Goal: Information Seeking & Learning: Learn about a topic

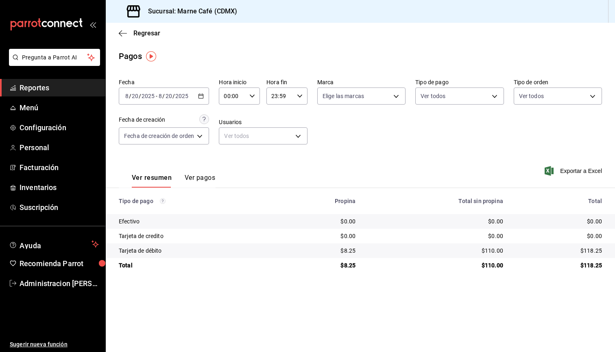
click at [173, 96] on span "/" at bounding box center [173, 96] width 2 height 7
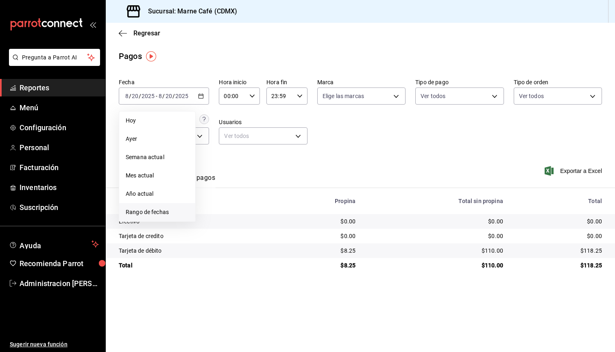
click at [154, 213] on span "Rango de fechas" at bounding box center [157, 212] width 63 height 9
click at [288, 124] on icon "button" at bounding box center [285, 126] width 10 height 10
click at [226, 151] on abbr "1" at bounding box center [227, 150] width 3 height 6
click at [256, 222] on abbr "31" at bounding box center [255, 222] width 5 height 6
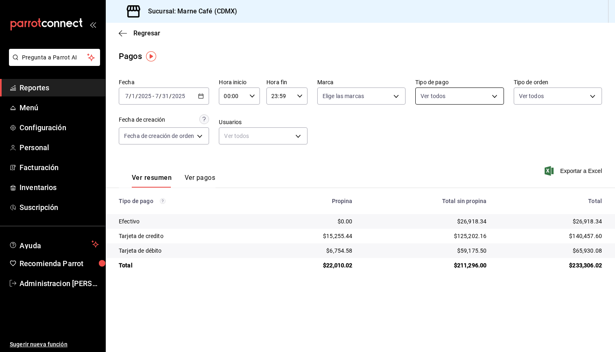
click at [490, 98] on body "Pregunta a Parrot AI Reportes Menú Configuración Personal Facturación Inventari…" at bounding box center [307, 176] width 615 height 352
click at [544, 98] on div at bounding box center [307, 176] width 615 height 352
click at [124, 30] on icon "button" at bounding box center [123, 33] width 8 height 7
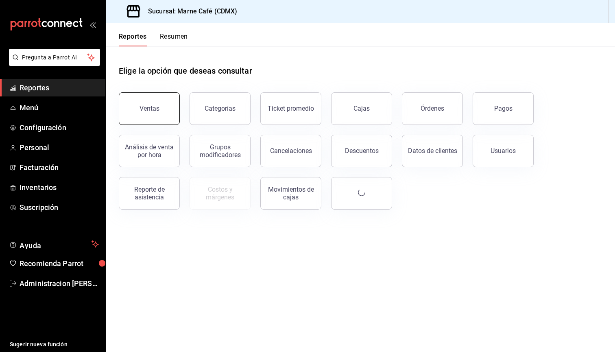
click at [141, 120] on button "Ventas" at bounding box center [149, 108] width 61 height 33
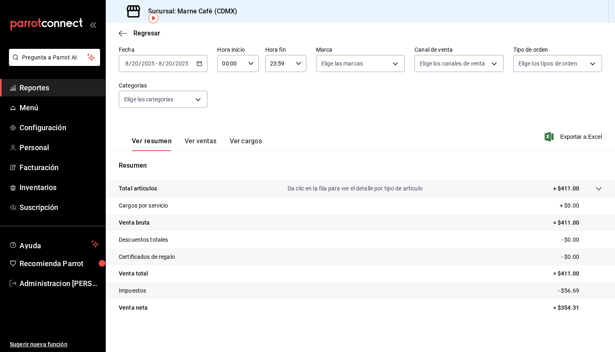
scroll to position [38, 0]
click at [197, 98] on body "Pregunta a Parrot AI Reportes Menú Configuración Personal Facturación Inventari…" at bounding box center [307, 176] width 615 height 352
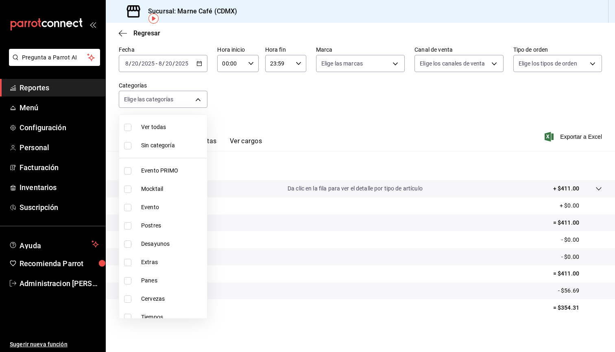
click at [148, 128] on span "Ver todas" at bounding box center [172, 127] width 63 height 9
type input "e64d3211-e778-49dc-848f-be153e39aa94,e74fc8ff-58a8-4812-b9f2-2c0428788cc5,18140…"
checkbox input "true"
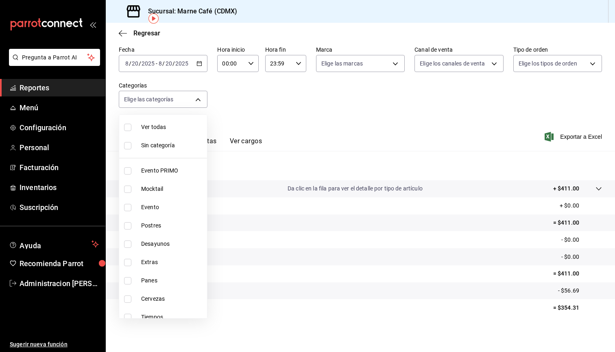
checkbox input "true"
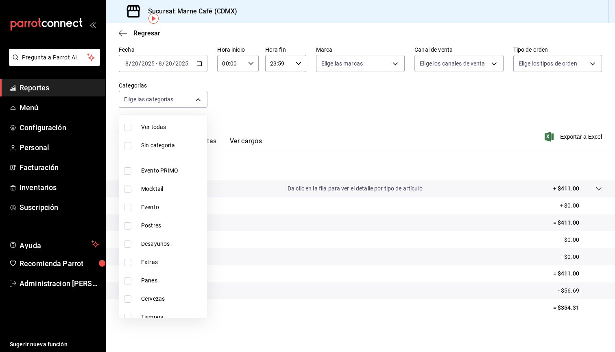
checkbox input "true"
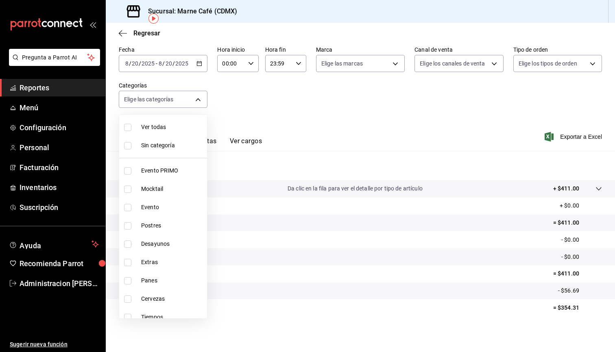
checkbox input "true"
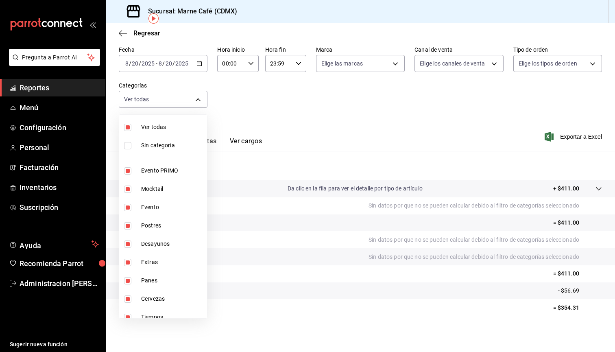
click at [297, 143] on div at bounding box center [307, 176] width 615 height 352
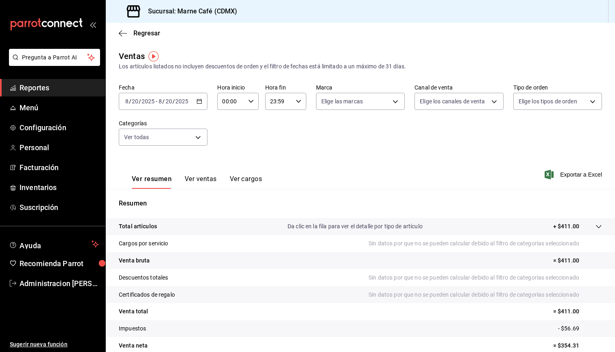
click at [204, 180] on button "Ver ventas" at bounding box center [201, 182] width 32 height 14
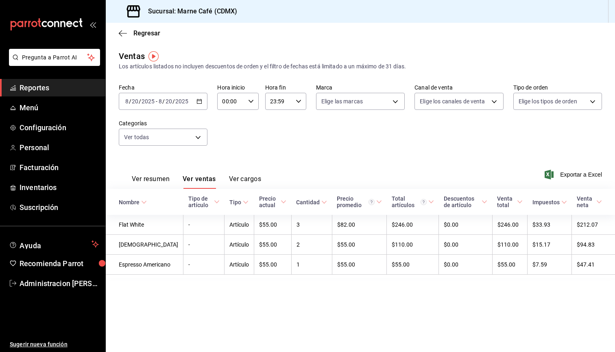
click at [181, 101] on input "2025" at bounding box center [182, 101] width 14 height 7
click at [147, 196] on span "Rango de fechas" at bounding box center [157, 199] width 63 height 9
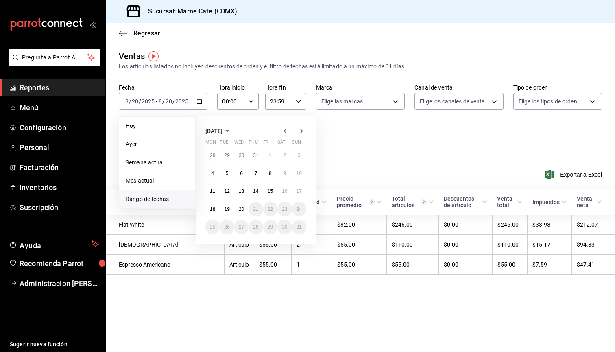
click at [285, 130] on icon "button" at bounding box center [284, 130] width 3 height 5
click at [230, 157] on button "1" at bounding box center [227, 155] width 14 height 15
click at [257, 230] on button "31" at bounding box center [255, 227] width 14 height 15
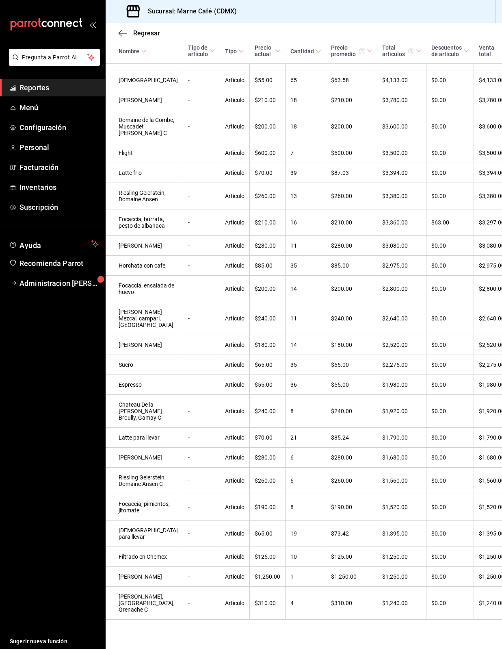
scroll to position [788, 0]
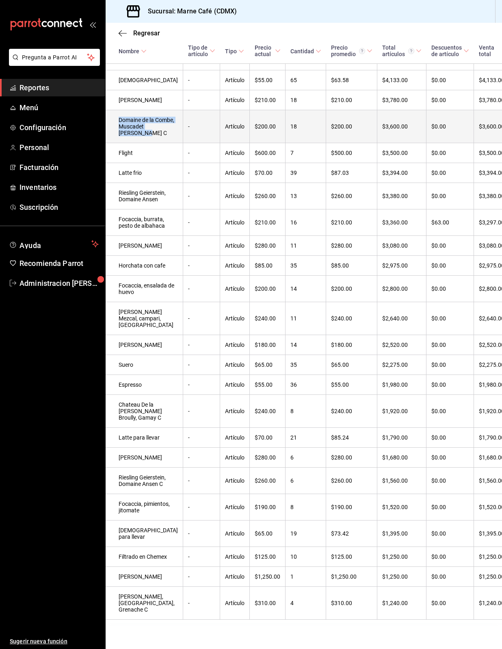
drag, startPoint x: 154, startPoint y: 131, endPoint x: 119, endPoint y: 102, distance: 45.6
click at [119, 110] on td "Domaine de la Combe, Muscadet de Sevre C" at bounding box center [145, 126] width 78 height 33
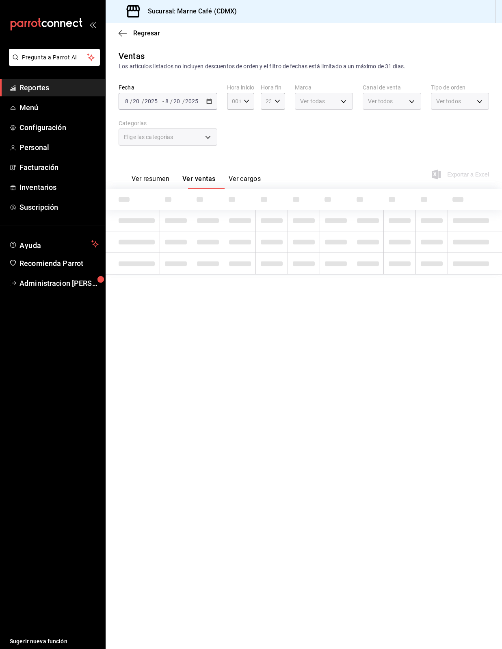
scroll to position [3, 0]
type input "e64d3211-e778-49dc-848f-be153e39aa94,e74fc8ff-58a8-4812-b9f2-2c0428788cc5,18140…"
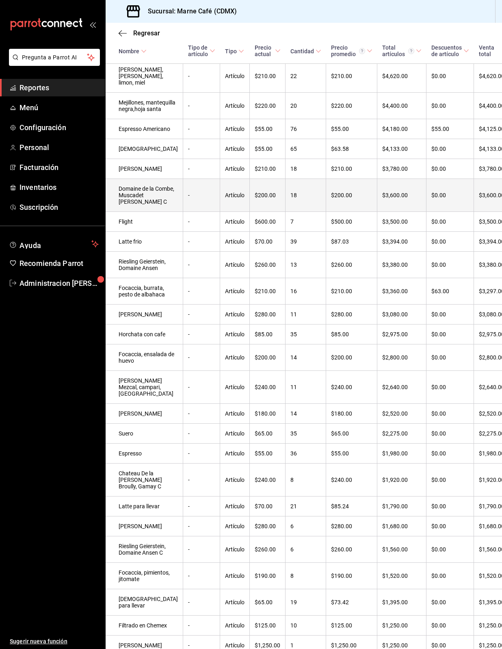
scroll to position [501, 0]
drag, startPoint x: 152, startPoint y: 416, endPoint x: 120, endPoint y: 391, distance: 41.1
click at [120, 212] on td "Domaine de la Combe, Muscadet de Sevre C" at bounding box center [145, 195] width 78 height 33
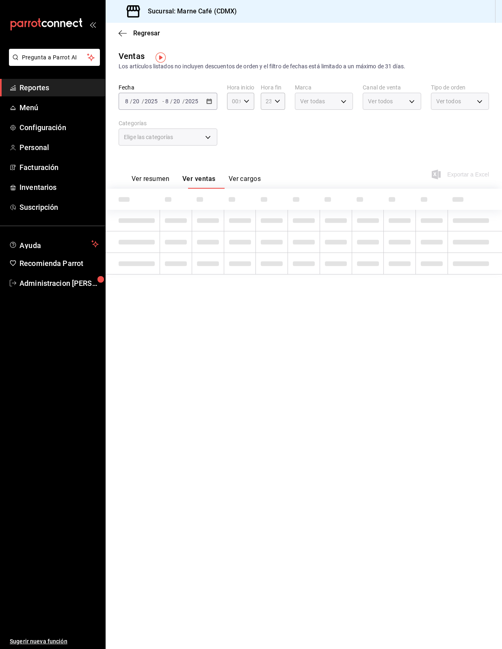
type input "e64d3211-e778-49dc-848f-be153e39aa94,e74fc8ff-58a8-4812-b9f2-2c0428788cc5,18140…"
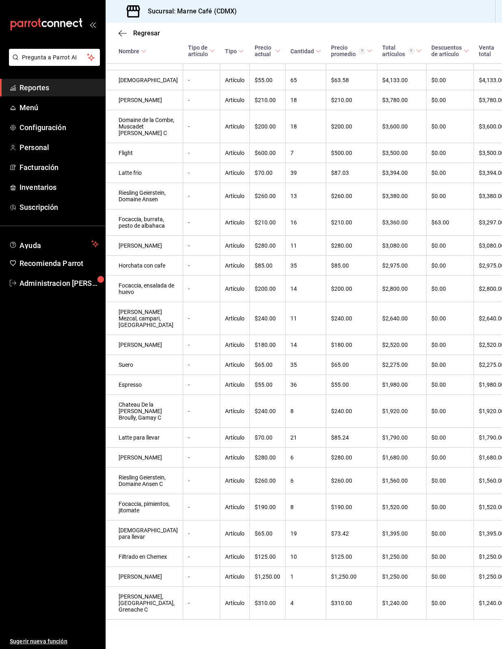
scroll to position [602, 0]
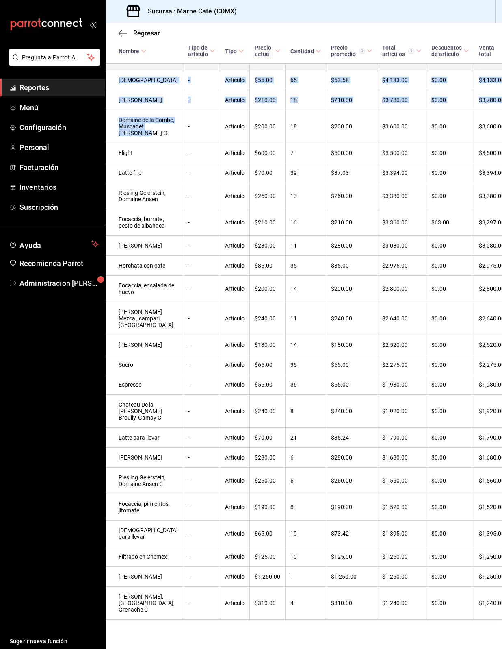
drag, startPoint x: 150, startPoint y: 314, endPoint x: 194, endPoint y: 211, distance: 112.2
click at [194, 211] on tbody "Steak and frites - Artículo $500.00 37 $501.41 $18,552.00 $500.00 $18,052.00 $2…" at bounding box center [355, 139] width 499 height 959
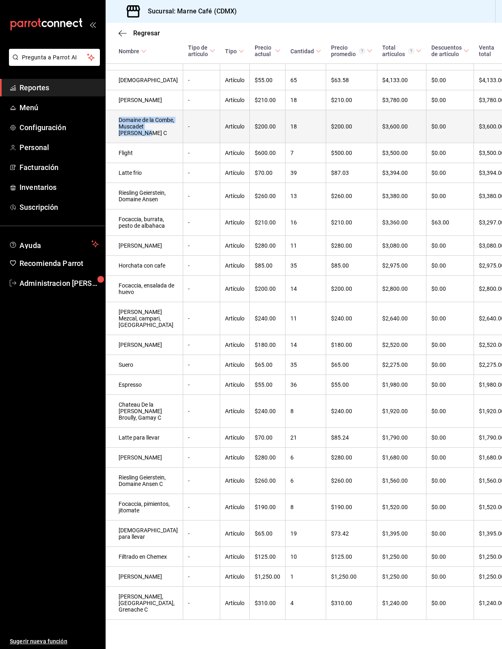
drag, startPoint x: 157, startPoint y: 315, endPoint x: 121, endPoint y: 288, distance: 44.7
click at [121, 143] on td "Domaine de la Combe, Muscadet de Sevre C" at bounding box center [145, 126] width 78 height 33
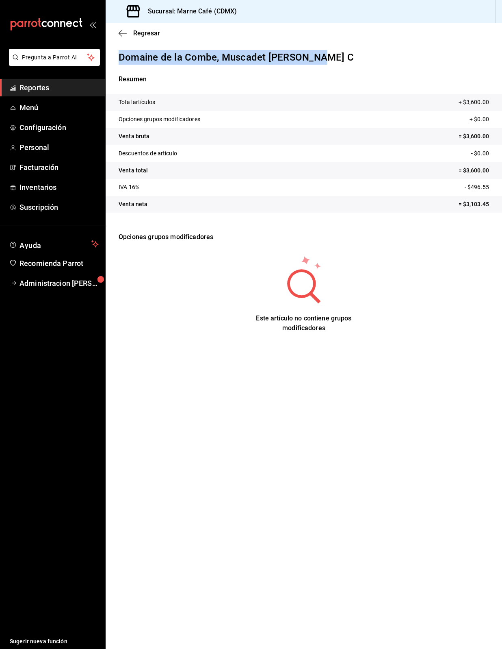
drag, startPoint x: 327, startPoint y: 54, endPoint x: 122, endPoint y: 58, distance: 204.9
click at [122, 58] on p "Domaine de la Combe, Muscadet de Sevre C" at bounding box center [304, 57] width 371 height 15
copy p "Domaine de la Combe, Muscadet de Sevre C"
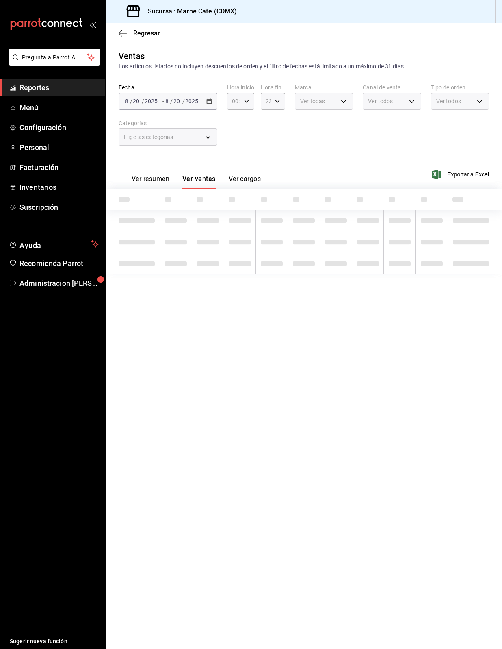
type input "e64d3211-e778-49dc-848f-be153e39aa94,e74fc8ff-58a8-4812-b9f2-2c0428788cc5,18140…"
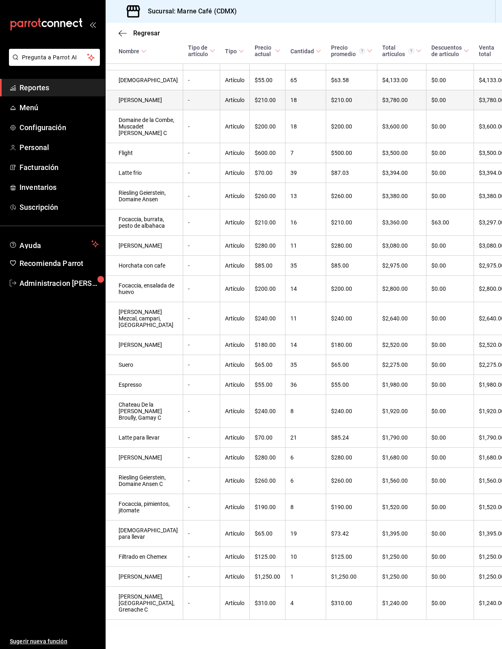
scroll to position [737, 0]
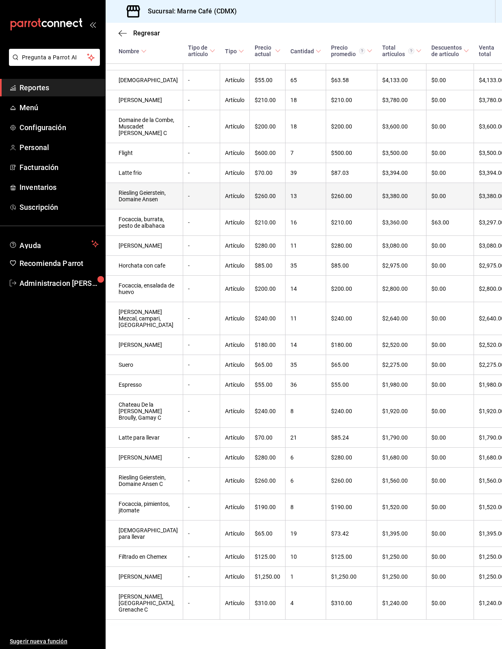
click at [141, 209] on td "Riesling Geierstein, Domaine Ansen" at bounding box center [145, 196] width 78 height 26
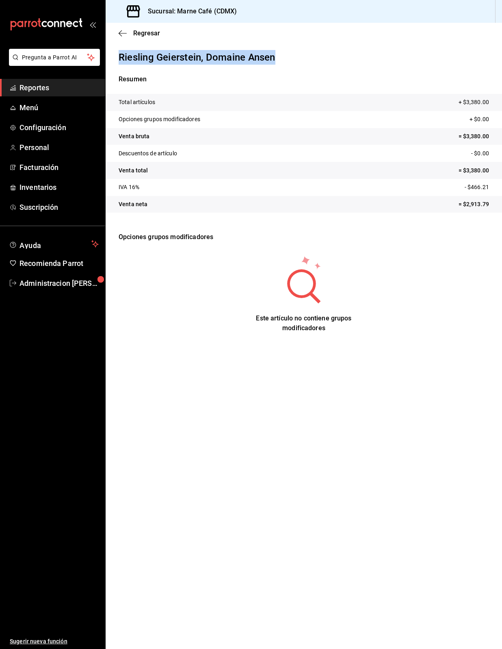
drag, startPoint x: 117, startPoint y: 59, endPoint x: 321, endPoint y: 55, distance: 204.1
click at [321, 55] on div "Riesling Geierstein, Domaine Ansen Resumen Total artículos + $3,380.00 Opciones…" at bounding box center [304, 193] width 397 height 286
copy p "Riesling Geierstein, Domaine Ansen"
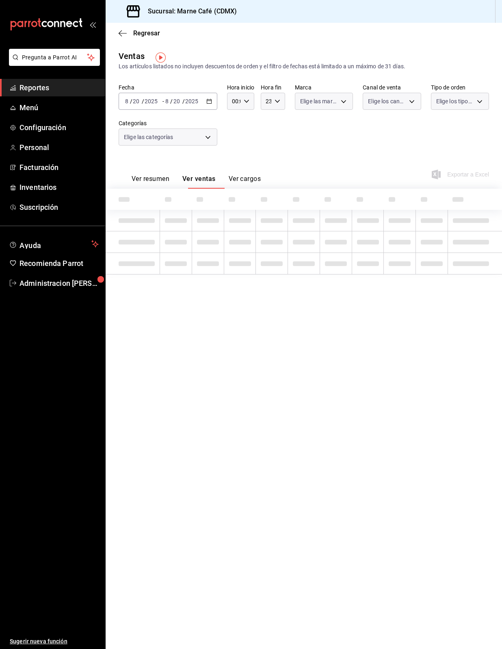
type input "e64d3211-e778-49dc-848f-be153e39aa94,e74fc8ff-58a8-4812-b9f2-2c0428788cc5,18140…"
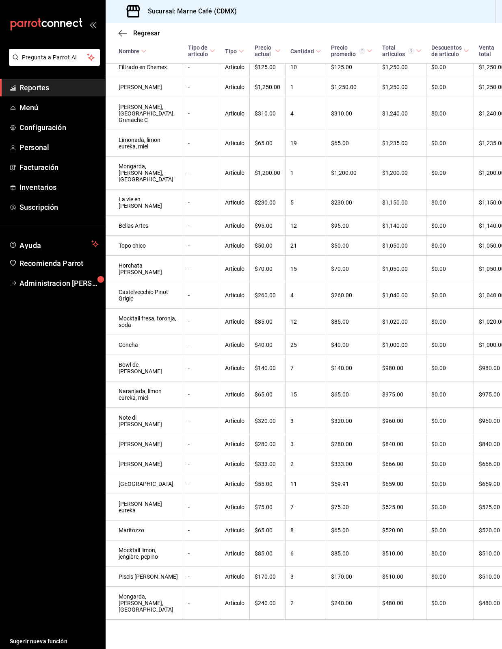
scroll to position [1163, 0]
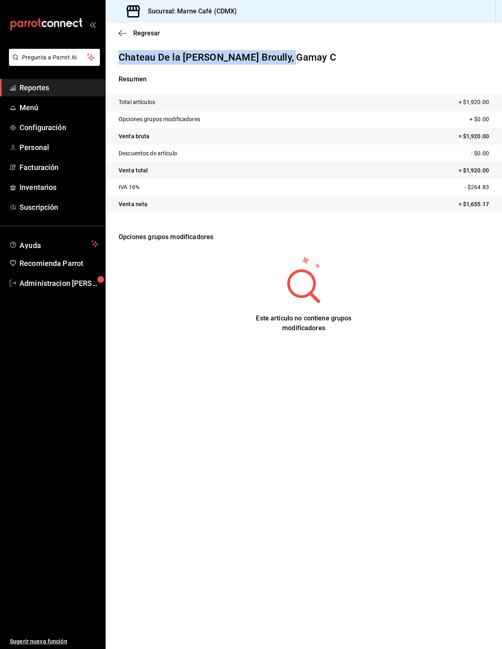
drag, startPoint x: 119, startPoint y: 56, endPoint x: 355, endPoint y: 52, distance: 236.6
click at [355, 52] on div "Chateau De la Chaize Broully, Gamay C Resumen Total artículos + $1,920.00 Opcio…" at bounding box center [304, 193] width 397 height 286
copy p "Chateau De la Chaize Broully, Gamay C"
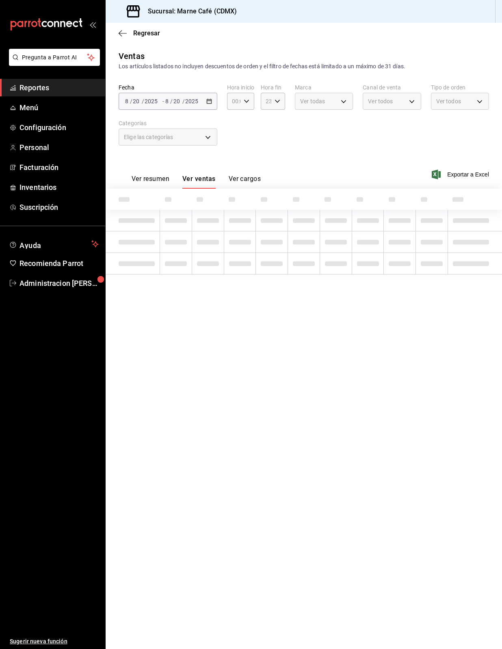
type input "e64d3211-e778-49dc-848f-be153e39aa94,e74fc8ff-58a8-4812-b9f2-2c0428788cc5,18140…"
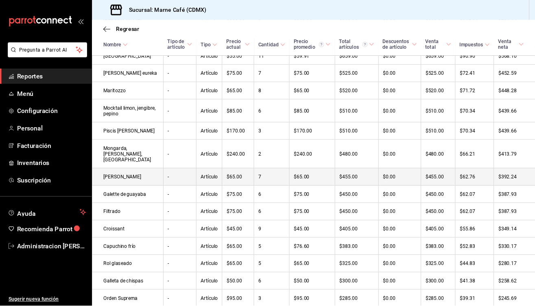
scroll to position [1472, 0]
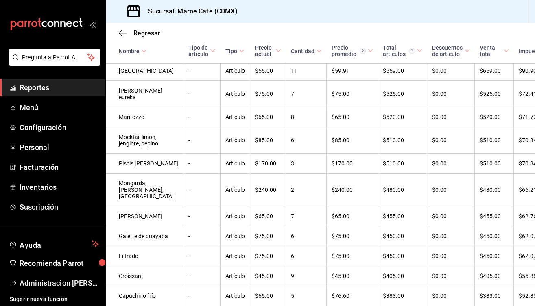
click at [46, 23] on icon "mailbox folders" at bounding box center [46, 24] width 73 height 12
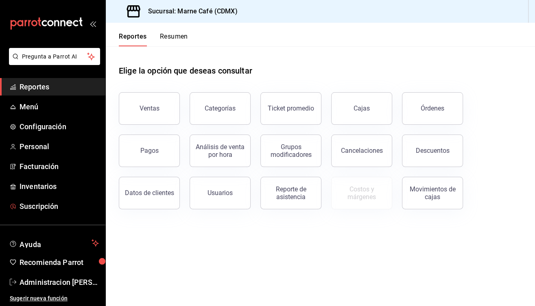
scroll to position [1, 0]
click at [149, 148] on div "Pagos" at bounding box center [149, 151] width 18 height 8
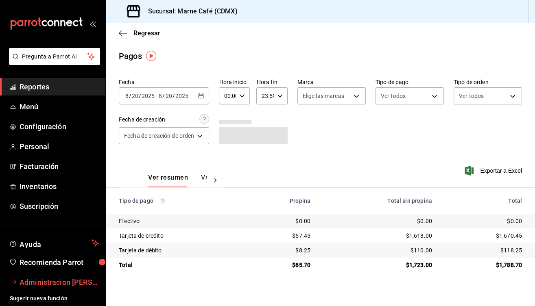
click at [52, 281] on span "Administracion Marne Cafe" at bounding box center [59, 282] width 79 height 11
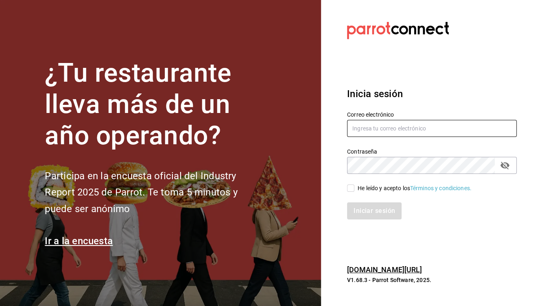
type input "pacogonzalezcontacto@gmail.com"
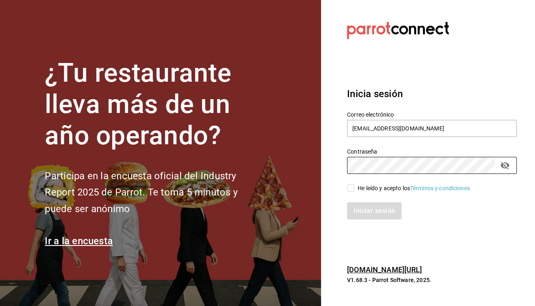
click at [350, 189] on input "He leído y acepto los Términos y condiciones." at bounding box center [350, 188] width 7 height 7
checkbox input "true"
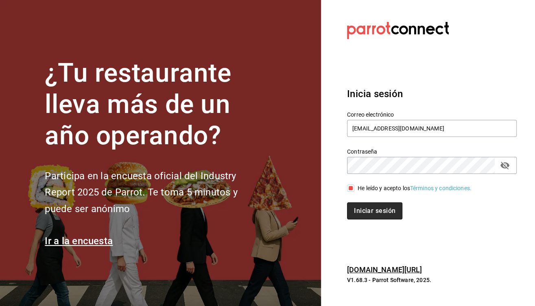
click at [362, 214] on button "Iniciar sesión" at bounding box center [374, 210] width 55 height 17
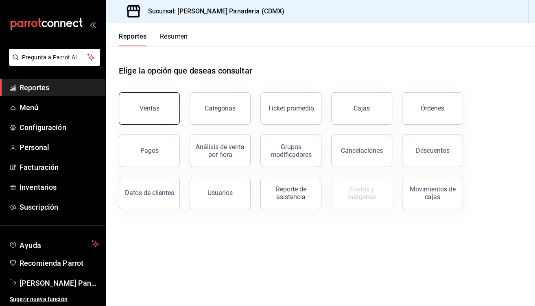
click at [148, 111] on div "Ventas" at bounding box center [149, 108] width 20 height 8
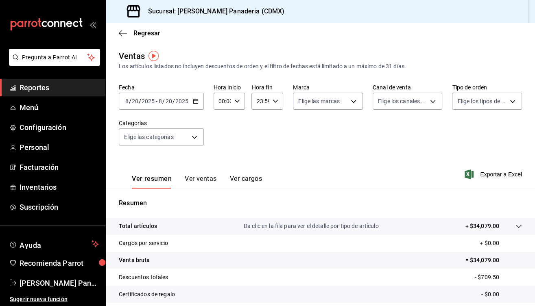
click at [165, 101] on input "20" at bounding box center [168, 101] width 7 height 7
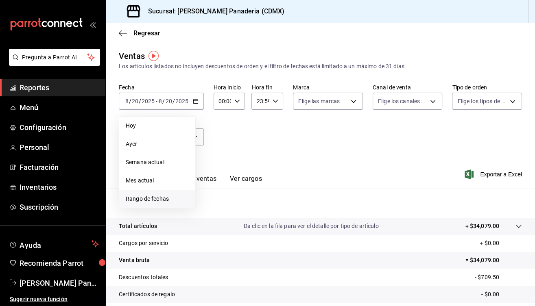
click at [137, 198] on span "Rango de fechas" at bounding box center [157, 199] width 63 height 9
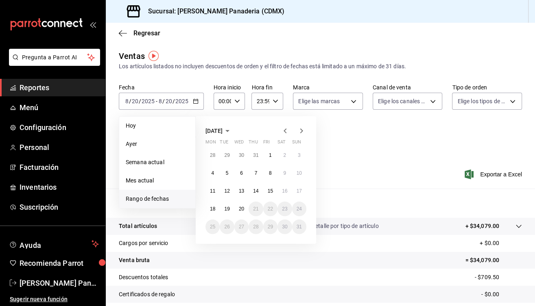
click at [285, 133] on icon "button" at bounding box center [285, 131] width 10 height 10
click at [257, 157] on button "1" at bounding box center [255, 155] width 14 height 15
click at [284, 227] on abbr "31" at bounding box center [284, 227] width 5 height 6
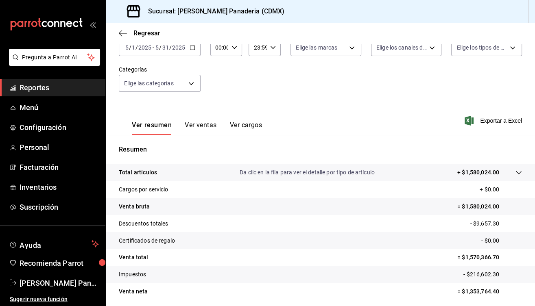
scroll to position [63, 0]
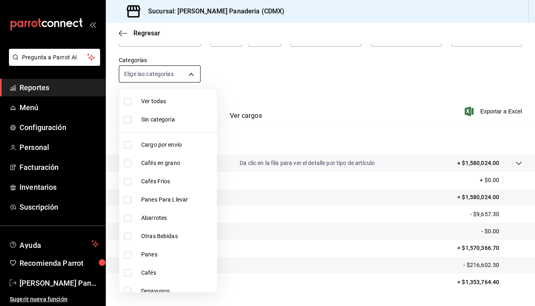
click at [177, 71] on body "Pregunta a Parrot AI Reportes Menú Configuración Personal Facturación Inventari…" at bounding box center [267, 153] width 535 height 306
click at [126, 163] on input "checkbox" at bounding box center [127, 163] width 7 height 7
checkbox input "true"
type input "4dd16bc6-178f-46f9-a839-483948b183c3"
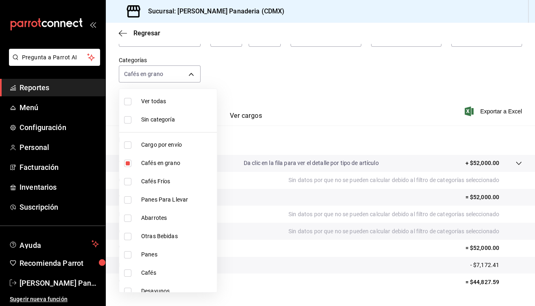
click at [156, 121] on span "Sin categoría" at bounding box center [177, 119] width 72 height 9
checkbox input "true"
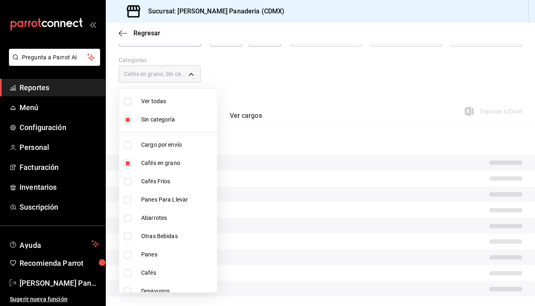
click at [127, 162] on input "checkbox" at bounding box center [127, 163] width 7 height 7
checkbox input "false"
click at [296, 89] on div at bounding box center [267, 153] width 535 height 306
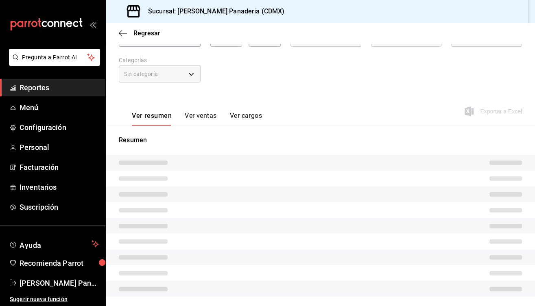
click at [189, 74] on div "Sin categoría" at bounding box center [160, 73] width 82 height 17
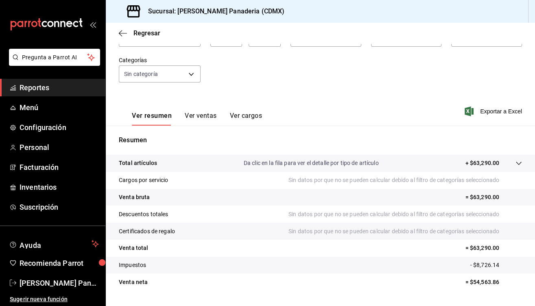
click at [199, 113] on button "Ver ventas" at bounding box center [201, 119] width 32 height 14
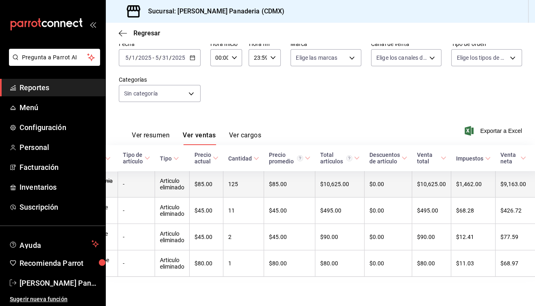
scroll to position [0, 36]
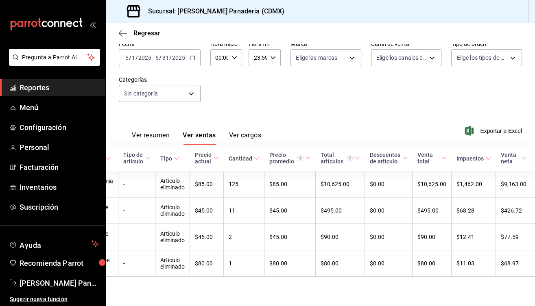
click at [157, 132] on button "Ver resumen" at bounding box center [151, 138] width 38 height 14
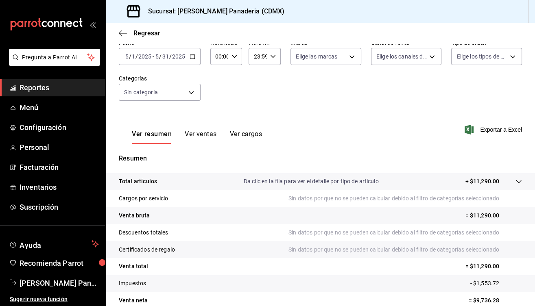
click at [202, 136] on button "Ver ventas" at bounding box center [201, 137] width 32 height 14
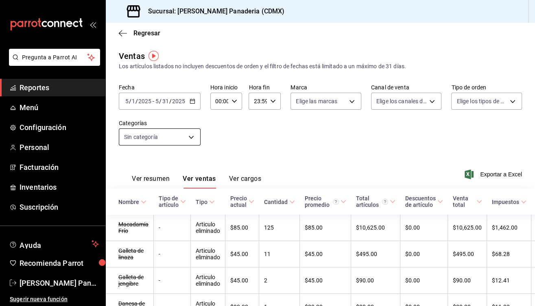
click at [181, 137] on body "Pregunta a Parrot AI Reportes Menú Configuración Personal Facturación Inventari…" at bounding box center [267, 153] width 535 height 306
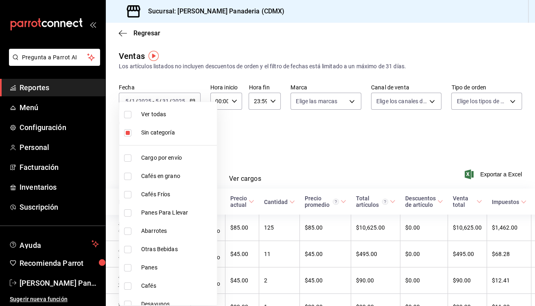
click at [171, 179] on span "Cafés en grano" at bounding box center [177, 176] width 72 height 9
type input "4dd16bc6-178f-46f9-a839-483948b183c3"
checkbox input "true"
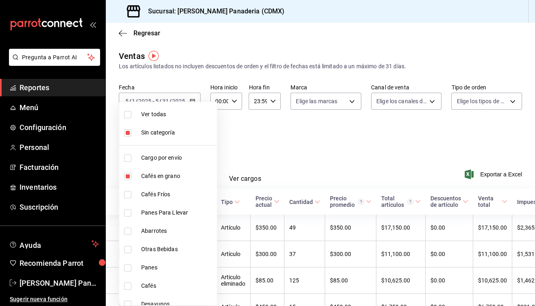
click at [130, 135] on input "checkbox" at bounding box center [127, 132] width 7 height 7
checkbox input "false"
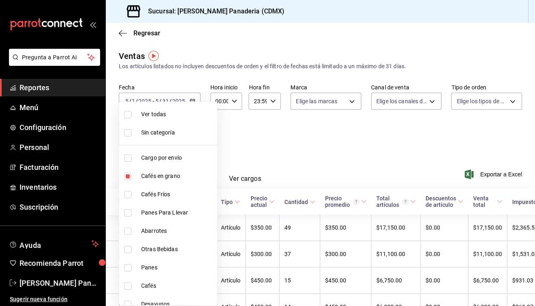
click at [266, 139] on div at bounding box center [267, 153] width 535 height 306
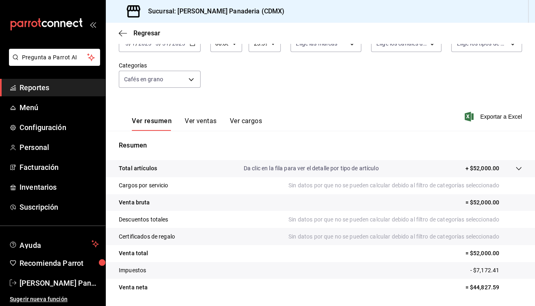
scroll to position [74, 0]
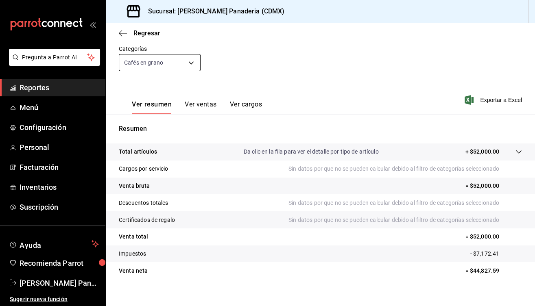
click at [162, 63] on body "Pregunta a Parrot AI Reportes Menú Configuración Personal Facturación Inventari…" at bounding box center [267, 153] width 535 height 306
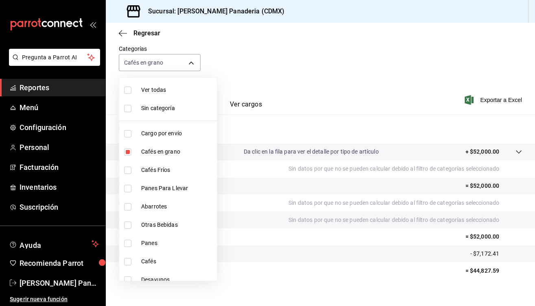
click at [265, 74] on div at bounding box center [267, 153] width 535 height 306
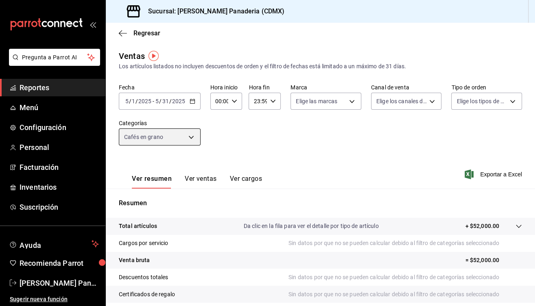
scroll to position [0, 0]
click at [177, 101] on input "2025" at bounding box center [179, 101] width 14 height 7
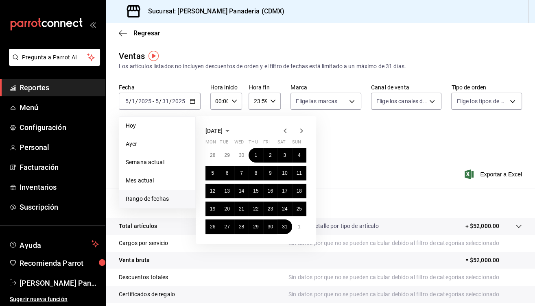
click at [301, 130] on icon "button" at bounding box center [301, 131] width 10 height 10
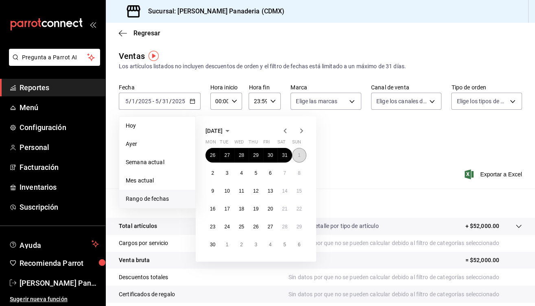
click at [298, 152] on button "1" at bounding box center [299, 155] width 14 height 15
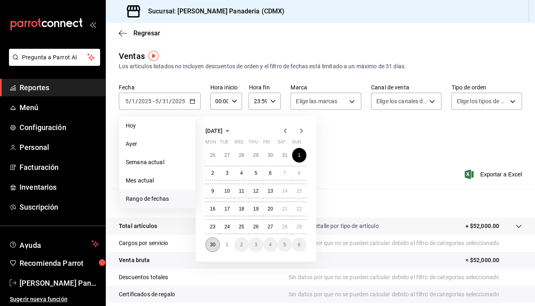
click at [215, 244] on abbr "30" at bounding box center [212, 245] width 5 height 6
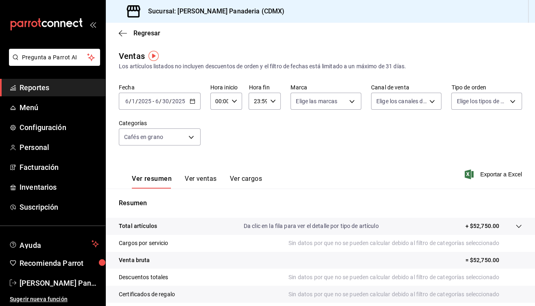
click at [167, 100] on input "30" at bounding box center [165, 101] width 7 height 7
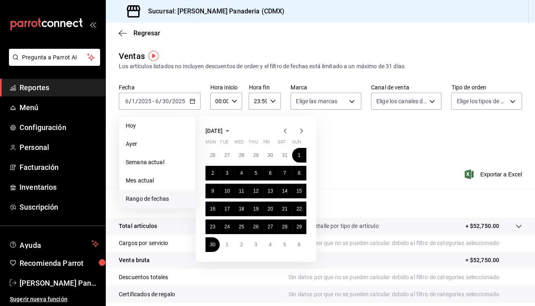
click at [301, 130] on icon "button" at bounding box center [301, 131] width 10 height 10
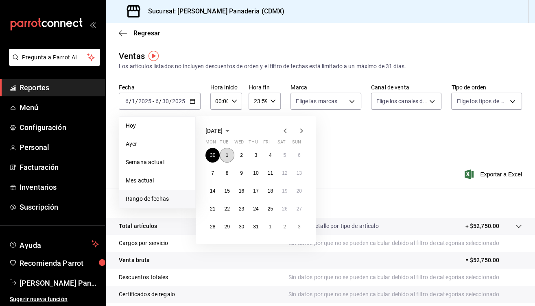
click at [229, 152] on button "1" at bounding box center [227, 155] width 14 height 15
click at [257, 226] on abbr "31" at bounding box center [255, 227] width 5 height 6
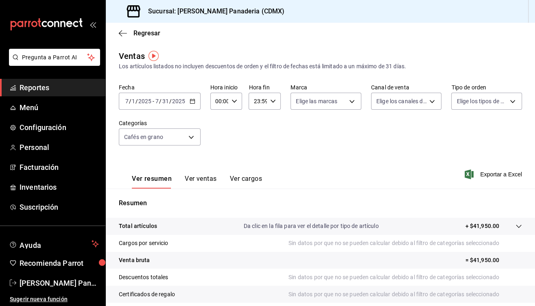
click at [167, 98] on input "31" at bounding box center [165, 101] width 7 height 7
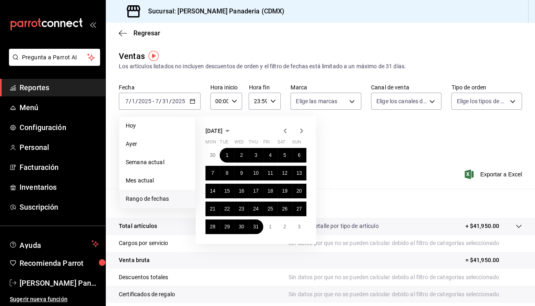
click at [299, 129] on icon "button" at bounding box center [301, 131] width 10 height 10
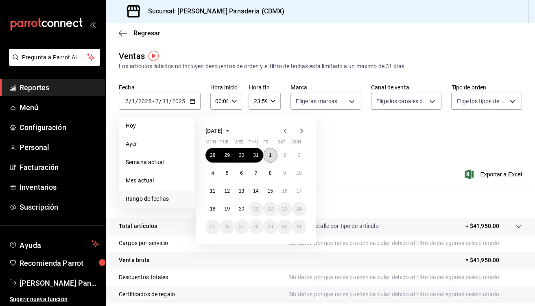
click at [274, 155] on button "1" at bounding box center [270, 155] width 14 height 15
click at [239, 208] on abbr "20" at bounding box center [241, 209] width 5 height 6
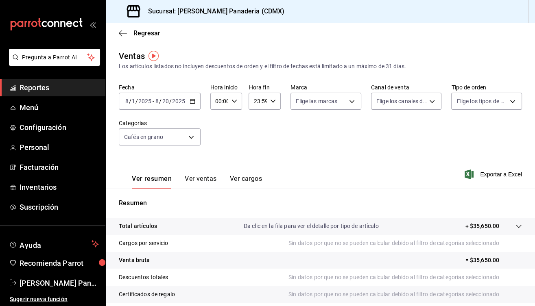
click at [173, 100] on input "2025" at bounding box center [179, 101] width 14 height 7
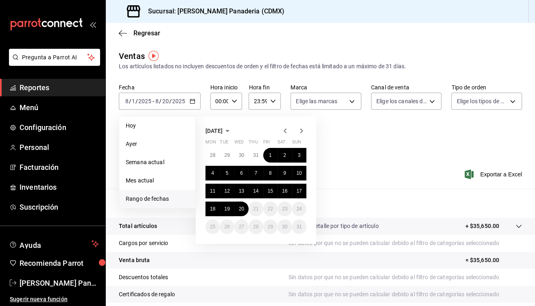
click at [285, 129] on icon "button" at bounding box center [284, 130] width 3 height 5
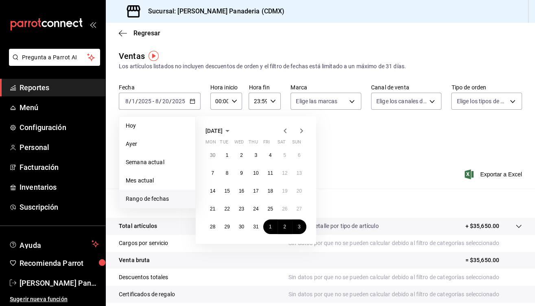
click at [285, 129] on icon "button" at bounding box center [284, 130] width 3 height 5
click at [257, 157] on button "1" at bounding box center [255, 155] width 14 height 15
click at [283, 226] on abbr "31" at bounding box center [284, 227] width 5 height 6
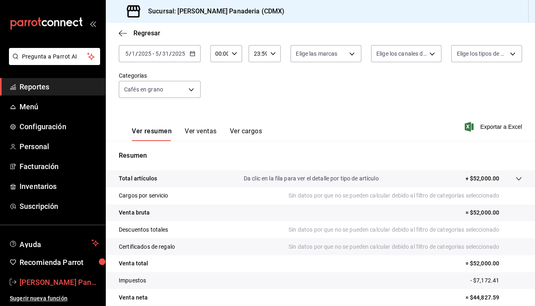
scroll to position [1, 0]
click at [39, 279] on span "[PERSON_NAME] Panaderia" at bounding box center [59, 282] width 79 height 11
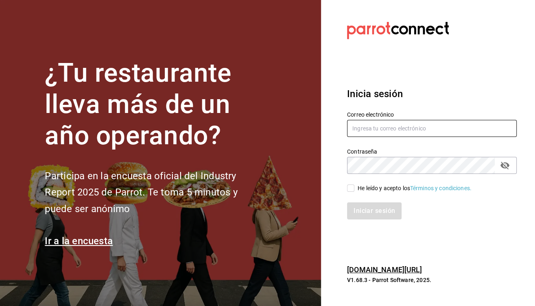
type input "[EMAIL_ADDRESS][DOMAIN_NAME]"
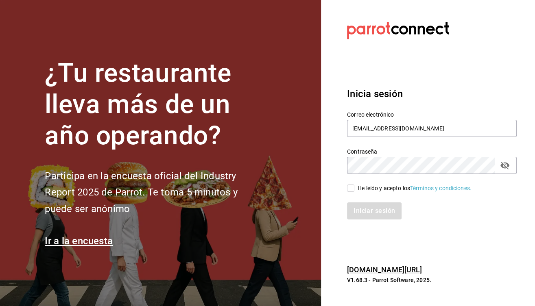
click at [348, 187] on input "He leído y acepto los Términos y condiciones." at bounding box center [350, 188] width 7 height 7
checkbox input "true"
click at [359, 211] on button "Iniciar sesión" at bounding box center [374, 210] width 55 height 17
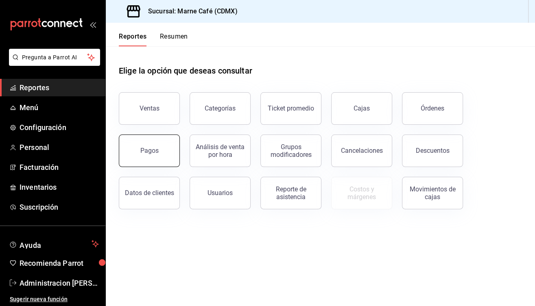
click at [161, 142] on button "Pagos" at bounding box center [149, 151] width 61 height 33
